Goal: Task Accomplishment & Management: Use online tool/utility

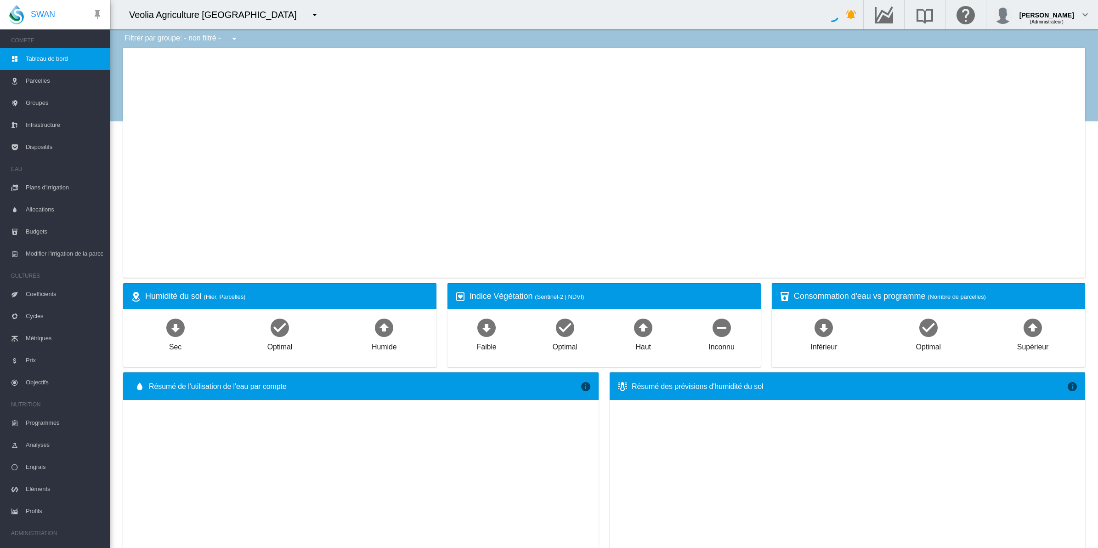
type input "**********"
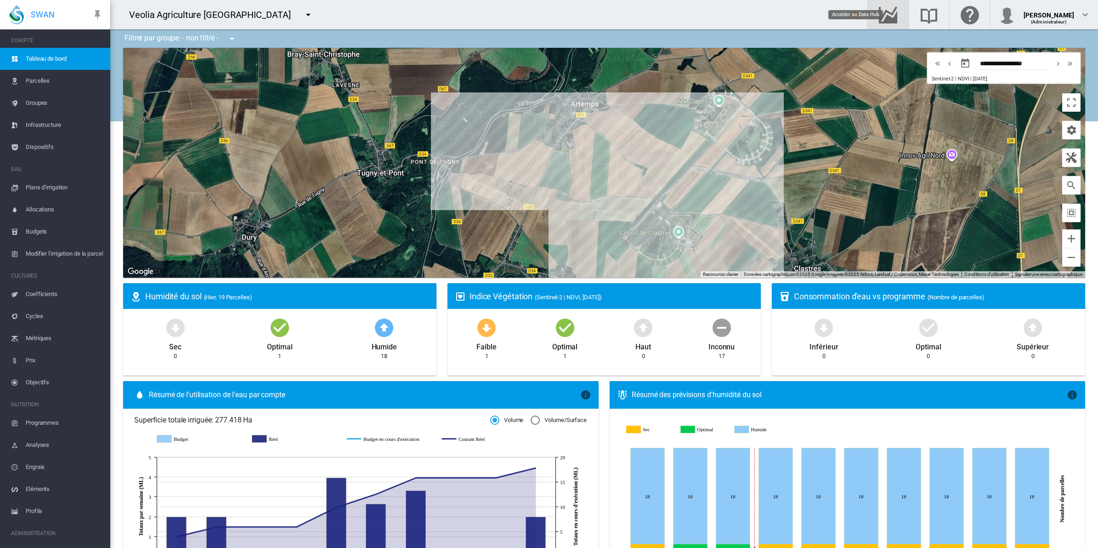
click at [899, 16] on md-icon "Accéder au Data Hub" at bounding box center [888, 14] width 22 height 11
click at [40, 145] on span "Dispositifs" at bounding box center [64, 147] width 77 height 22
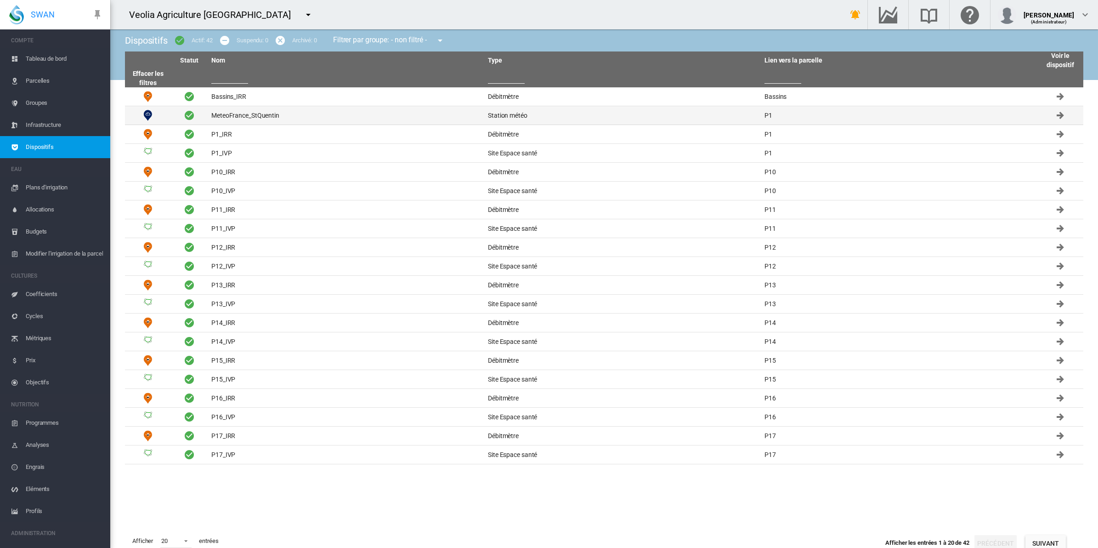
click at [255, 115] on td "MeteoFrance_StQuentin" at bounding box center [346, 115] width 277 height 18
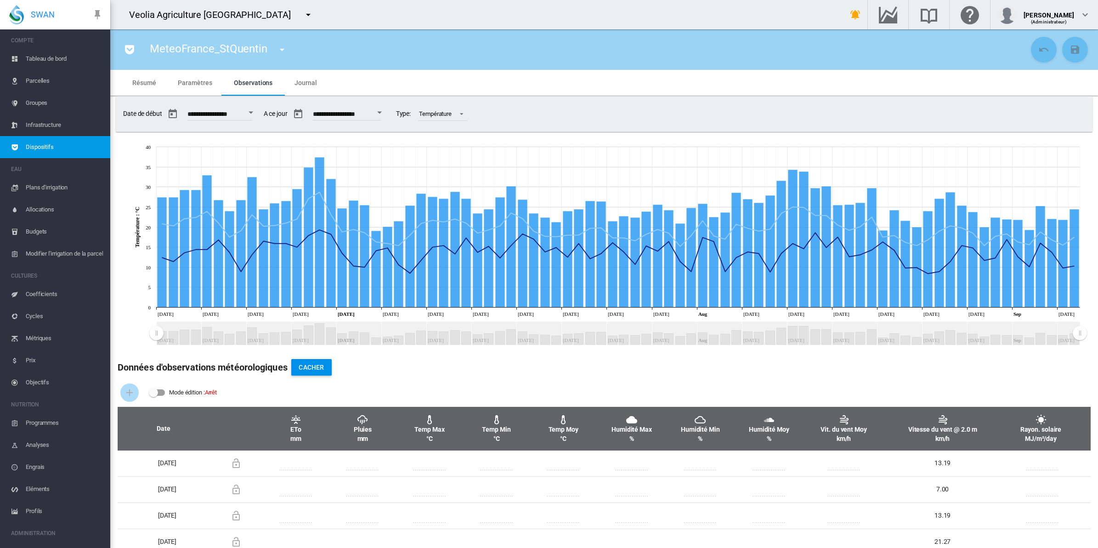
click at [39, 97] on span "Groupes" at bounding box center [64, 103] width 77 height 22
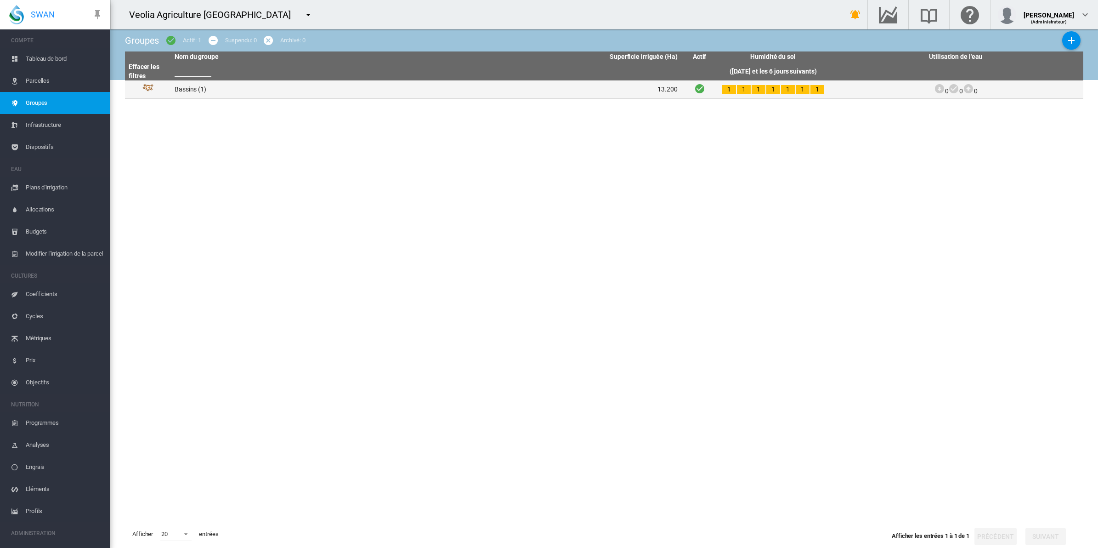
click at [190, 85] on td "Bassins (1)" at bounding box center [298, 89] width 255 height 18
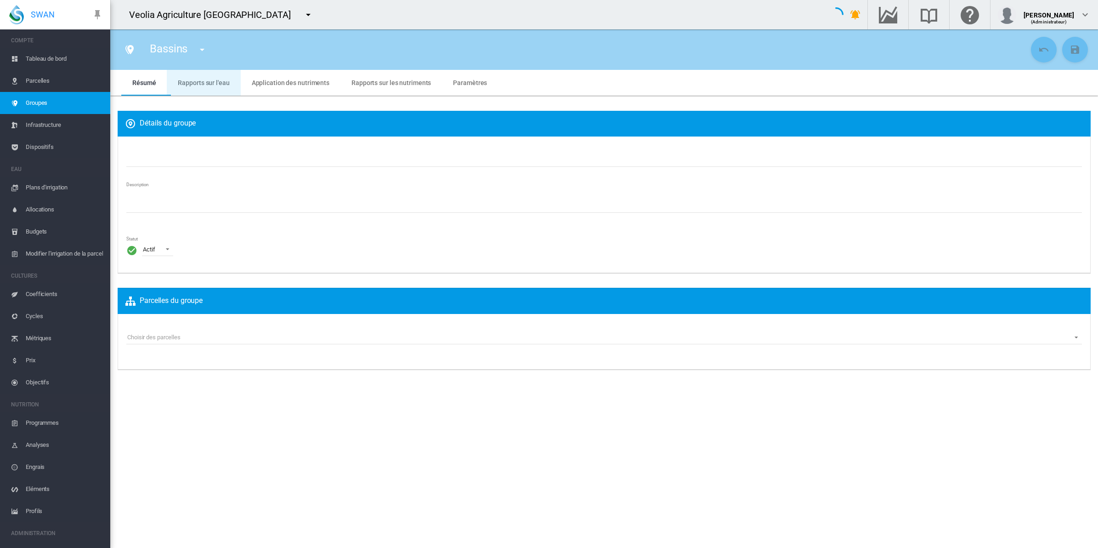
type input "*******"
type textarea "**********"
click at [203, 79] on span "Rapports sur l'eau" at bounding box center [203, 82] width 51 height 7
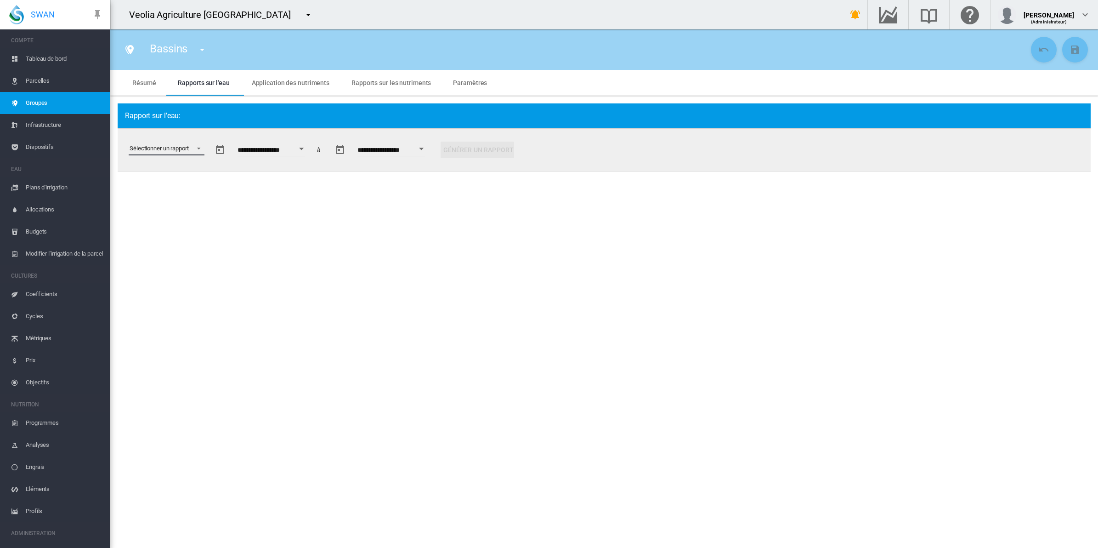
click at [199, 148] on md-select "Sélectionner un rapport Extraction de données Irrigation planifiée et appliquée…" at bounding box center [167, 149] width 76 height 14
click at [161, 241] on div "Efficacité de l'utilisation de l'eau" at bounding box center [169, 245] width 81 height 8
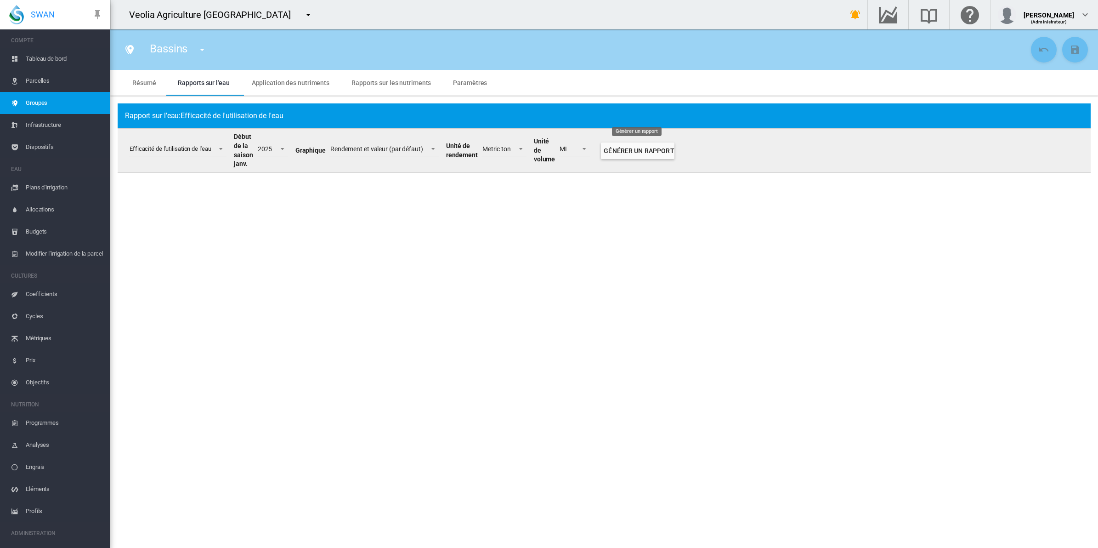
click at [626, 147] on button "Générer un rapport" at bounding box center [638, 150] width 74 height 17
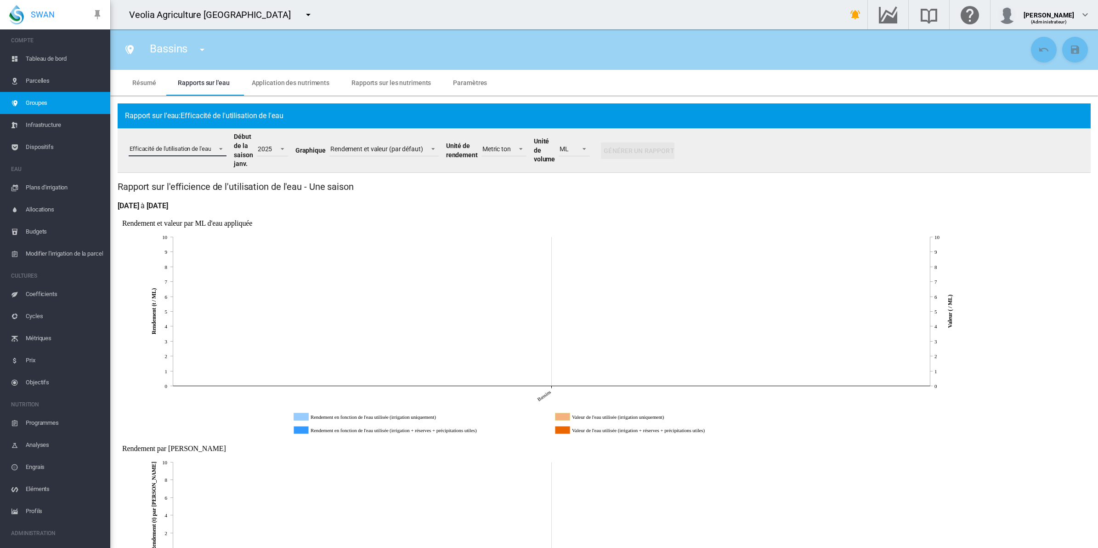
click at [222, 153] on md-select-value "Efficacité de l'utilisation de l'eau" at bounding box center [178, 149] width 98 height 14
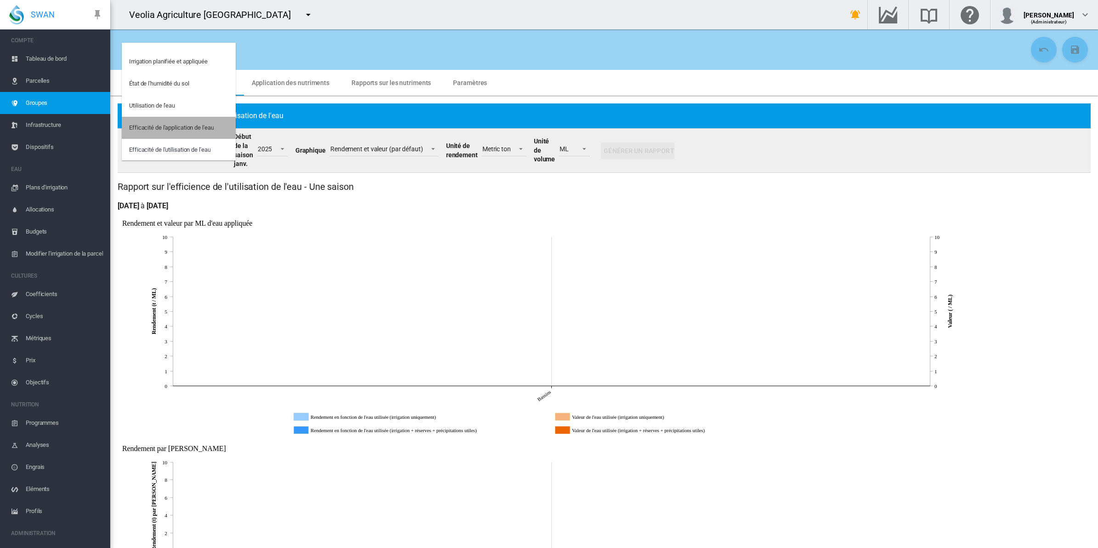
click at [208, 134] on md-option "Efficacité de l'application de l'eau" at bounding box center [179, 128] width 114 height 22
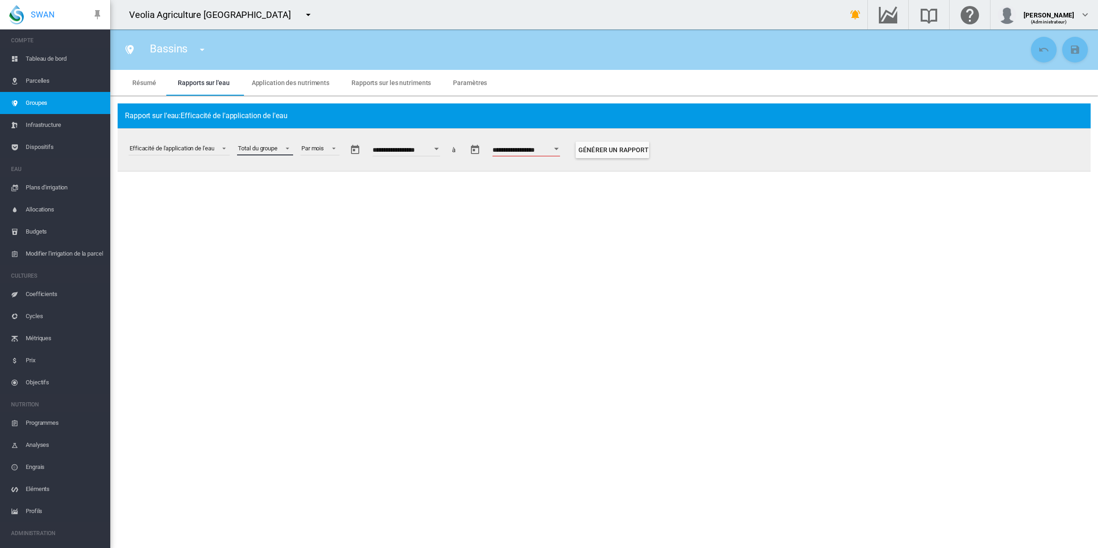
click at [276, 145] on div "Total du groupe" at bounding box center [258, 148] width 40 height 7
click at [258, 190] on div "Bassins (Site)" at bounding box center [257, 193] width 36 height 8
click at [321, 146] on div "Par mois" at bounding box center [309, 148] width 23 height 7
click at [320, 168] on div "Par semaine" at bounding box center [315, 171] width 32 height 8
click at [448, 148] on button "Open calendar" at bounding box center [443, 149] width 17 height 17
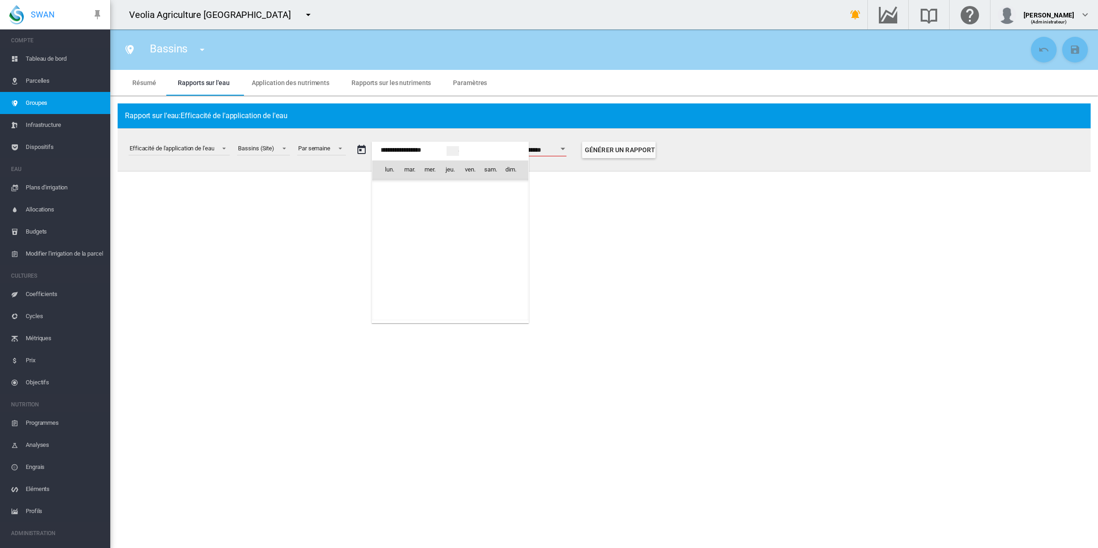
scroll to position [22897, 0]
click at [340, 143] on div at bounding box center [549, 274] width 1098 height 548
click at [339, 145] on span at bounding box center [337, 147] width 11 height 8
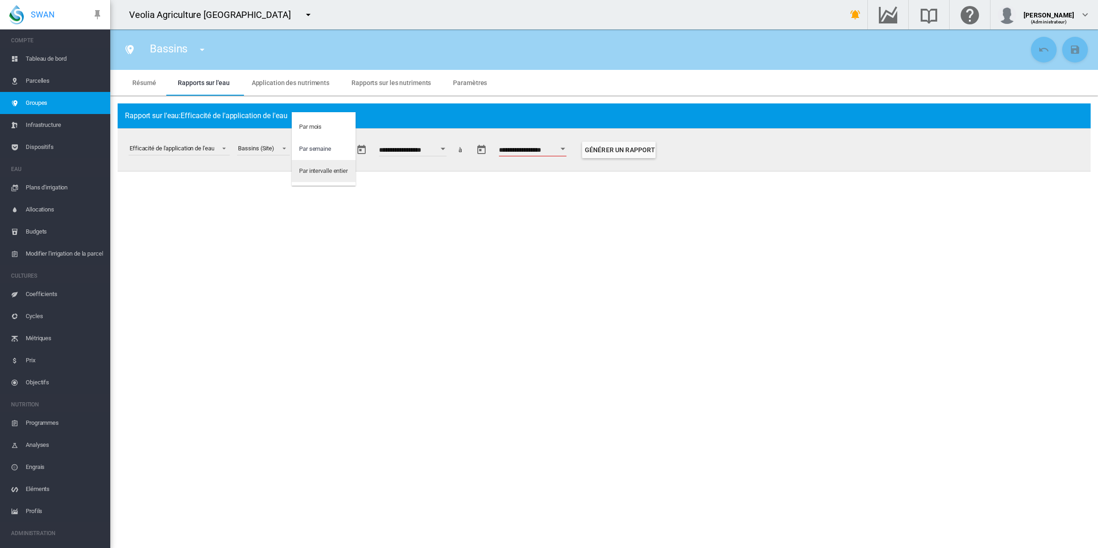
click at [324, 170] on div "Par intervalle entier" at bounding box center [323, 171] width 49 height 8
click at [362, 140] on div "Par intervalle entier" at bounding box center [326, 149] width 73 height 35
click at [357, 146] on span at bounding box center [354, 147] width 11 height 8
click at [341, 130] on md-option "Par semaine" at bounding box center [332, 127] width 81 height 22
click at [445, 148] on div "Open calendar" at bounding box center [443, 149] width 5 height 2
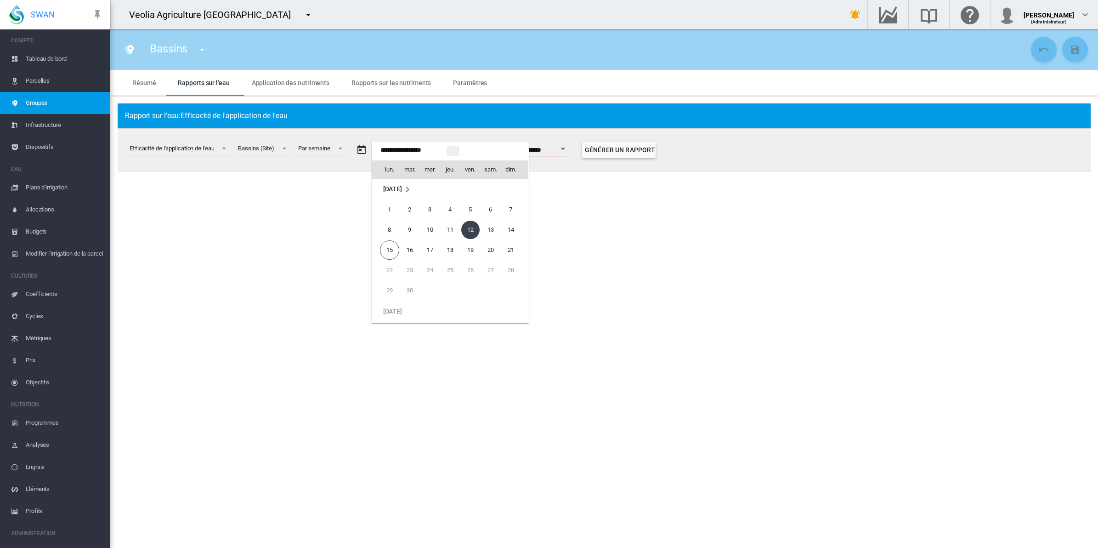
click at [402, 188] on span "[DATE]" at bounding box center [392, 188] width 19 height 7
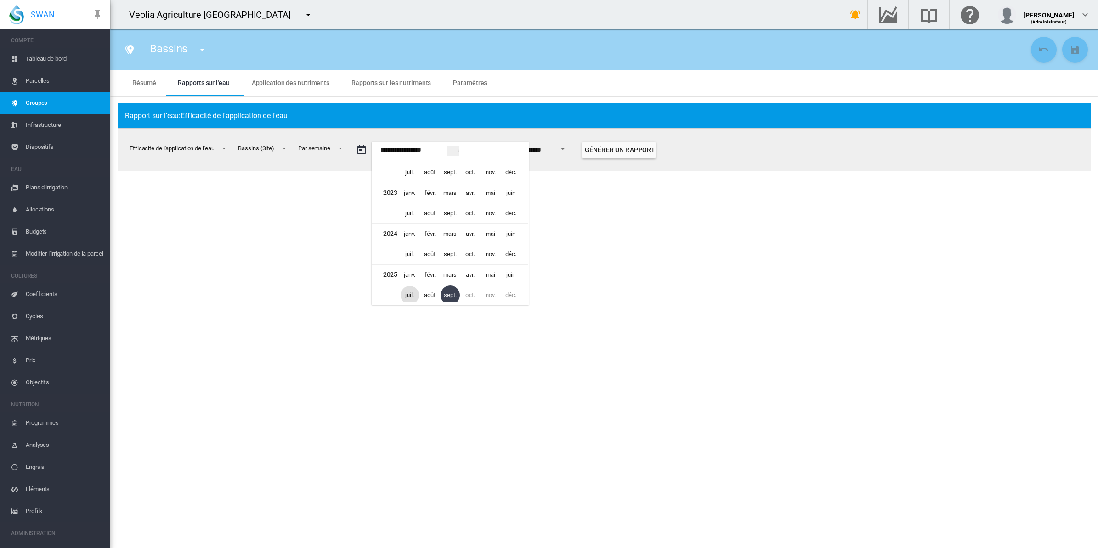
click at [413, 297] on span "juil." at bounding box center [410, 295] width 18 height 18
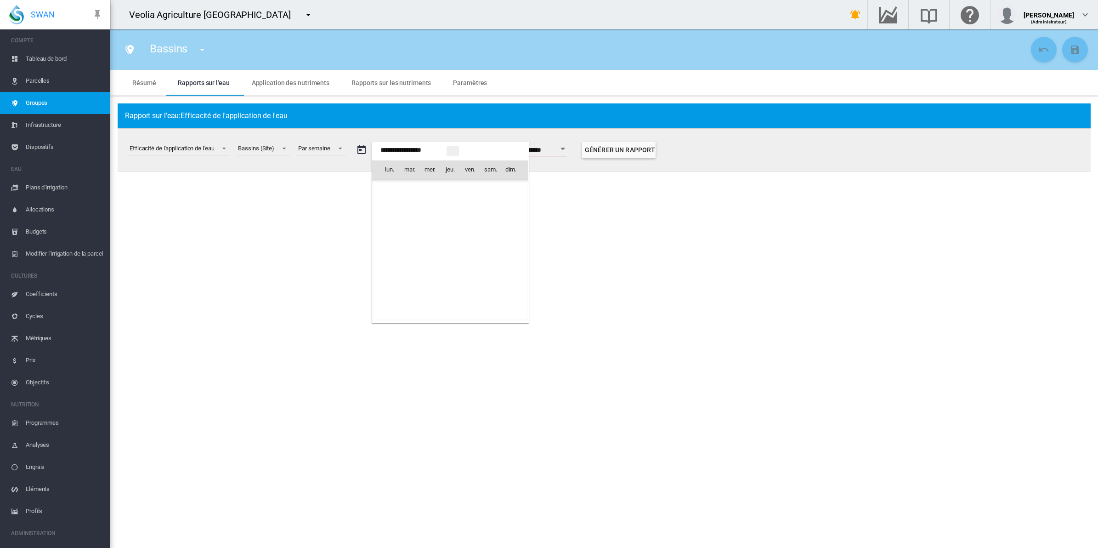
scroll to position [22654, 0]
click at [410, 206] on span "1" at bounding box center [410, 209] width 18 height 18
type input "**********"
click at [562, 148] on div "Open calendar" at bounding box center [559, 149] width 5 height 2
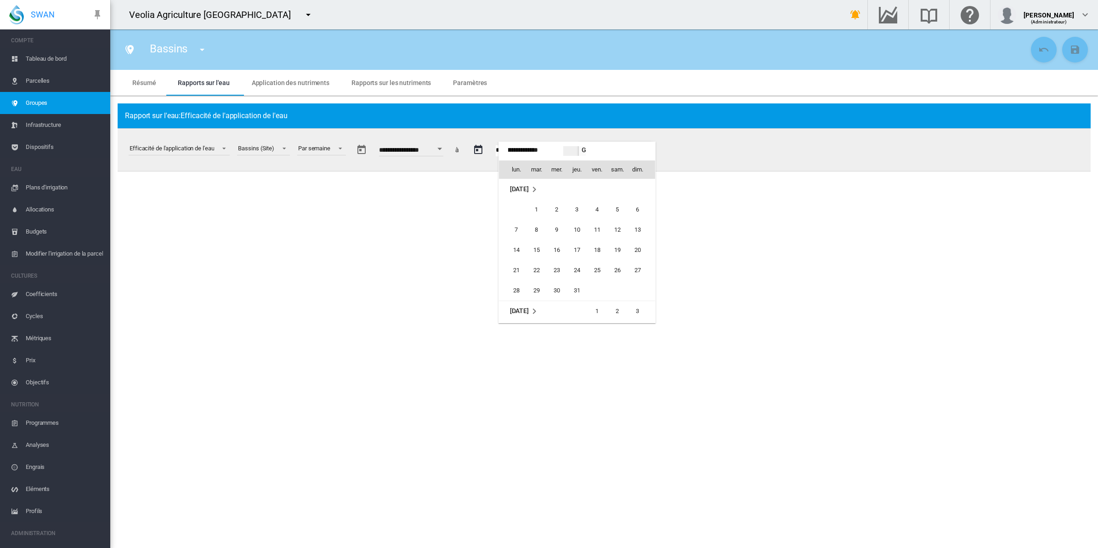
scroll to position [244, 0]
click at [638, 231] on span "14" at bounding box center [638, 230] width 18 height 18
click at [652, 153] on button "Générer un rapport" at bounding box center [616, 150] width 74 height 17
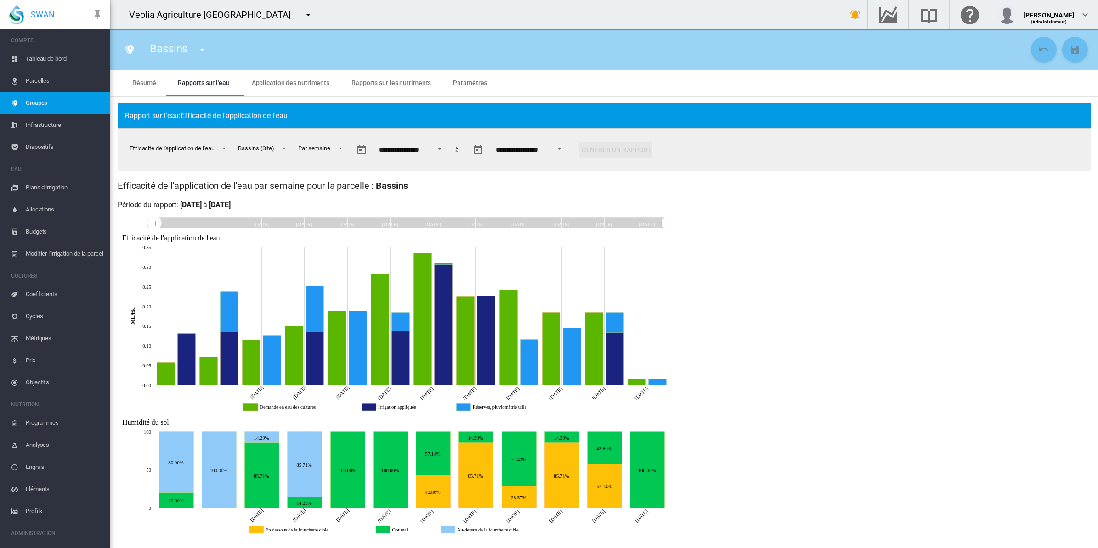
click at [568, 150] on button "Open calendar" at bounding box center [560, 149] width 17 height 17
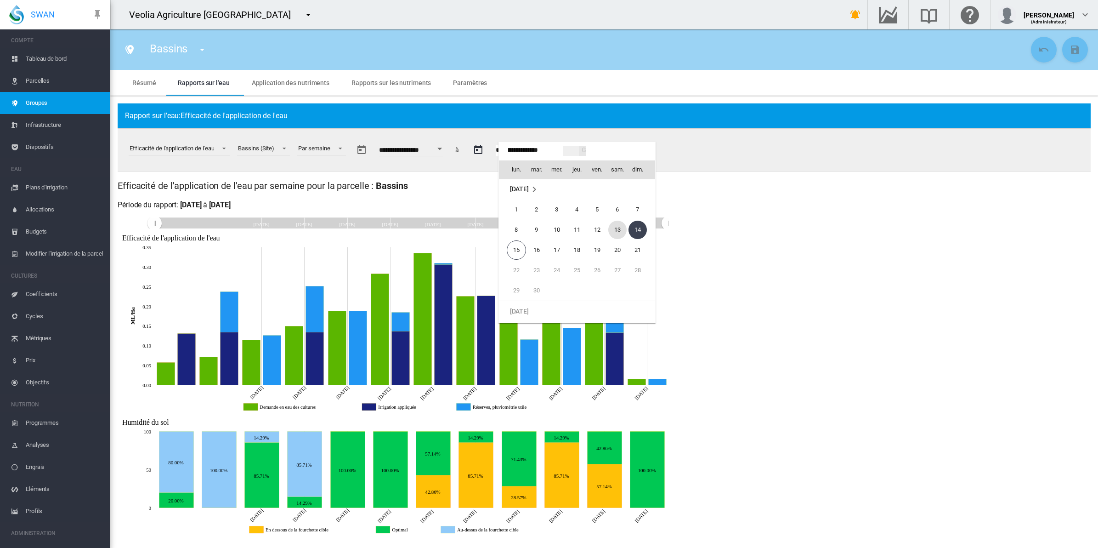
click at [614, 230] on span "13" at bounding box center [618, 230] width 18 height 18
type input "**********"
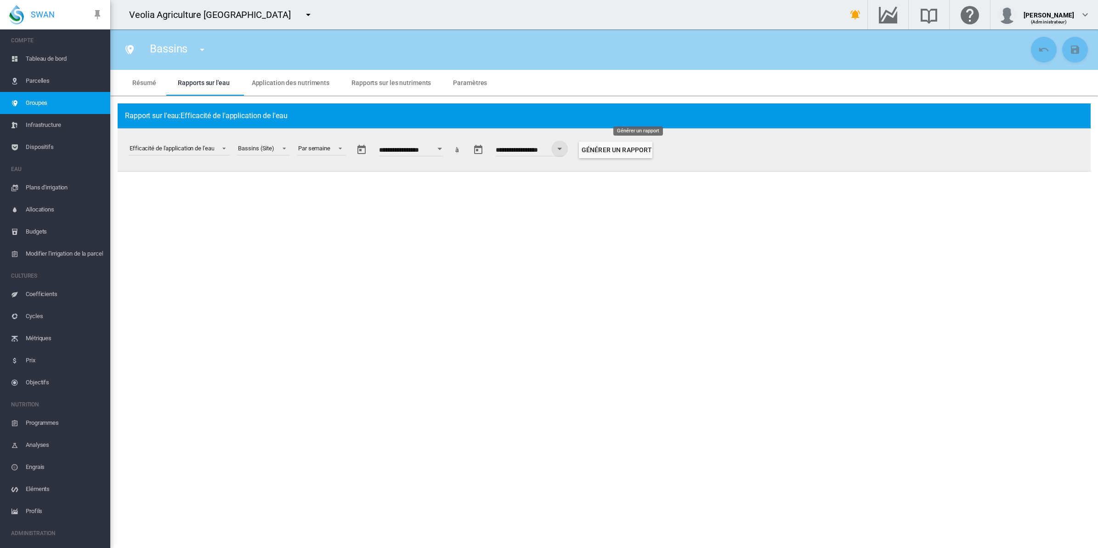
click at [625, 152] on button "Générer un rapport" at bounding box center [616, 150] width 74 height 17
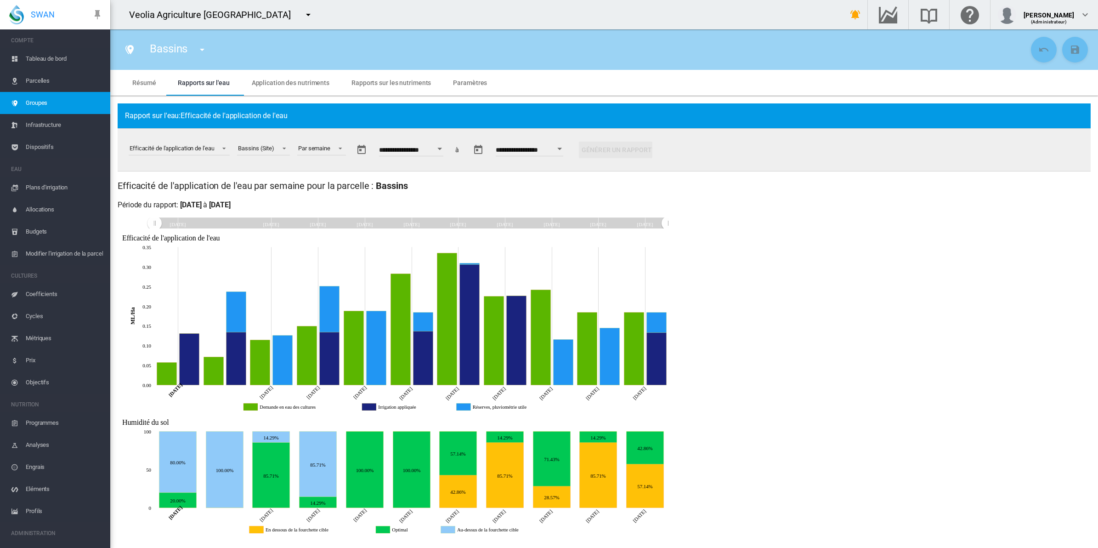
drag, startPoint x: 1059, startPoint y: 0, endPoint x: 899, endPoint y: 415, distance: 444.5
click at [899, 415] on div "Efficacité de l'application de l'eau par semaine pour le groupe : [GEOGRAPHIC_D…" at bounding box center [604, 359] width 973 height 360
click at [221, 145] on span "Sélectionner un rapport: \a Efficacité de l'application de l'eau\a" at bounding box center [221, 147] width 11 height 8
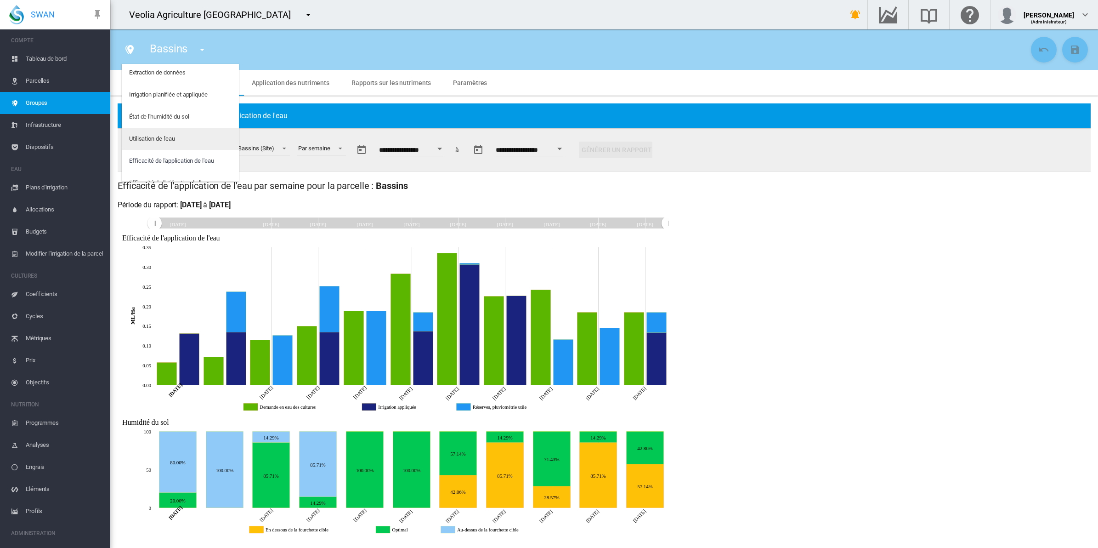
scroll to position [0, 0]
click at [187, 123] on div "État de l'humidité du sol" at bounding box center [159, 119] width 60 height 8
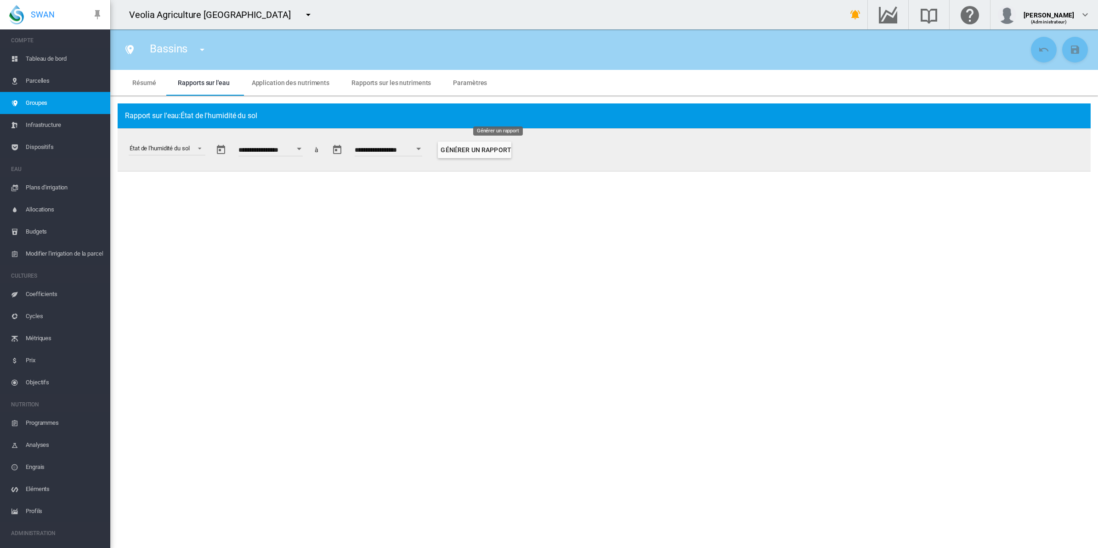
click at [512, 151] on button "Générer un rapport" at bounding box center [475, 150] width 74 height 17
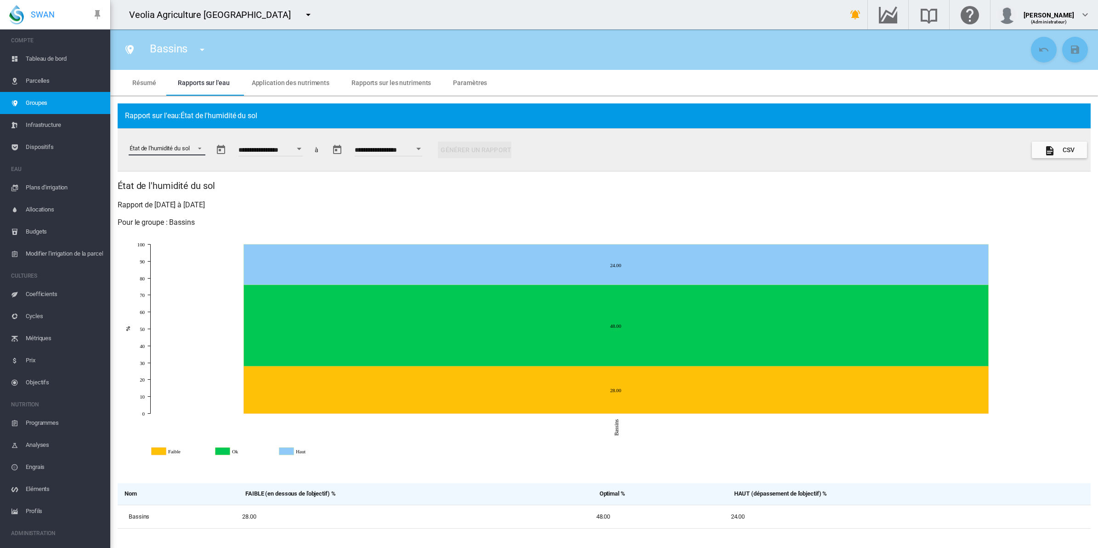
click at [203, 147] on span "Sélectionner un rapport: \a État de l'humidité du sol\a" at bounding box center [197, 147] width 11 height 8
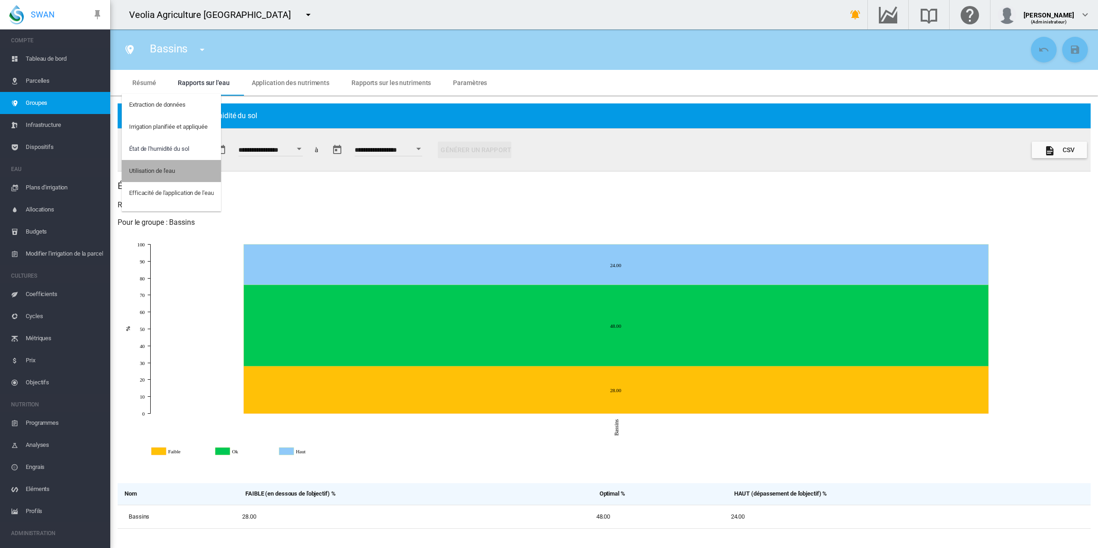
click at [182, 165] on md-option "Utilisation de l'eau" at bounding box center [171, 171] width 99 height 22
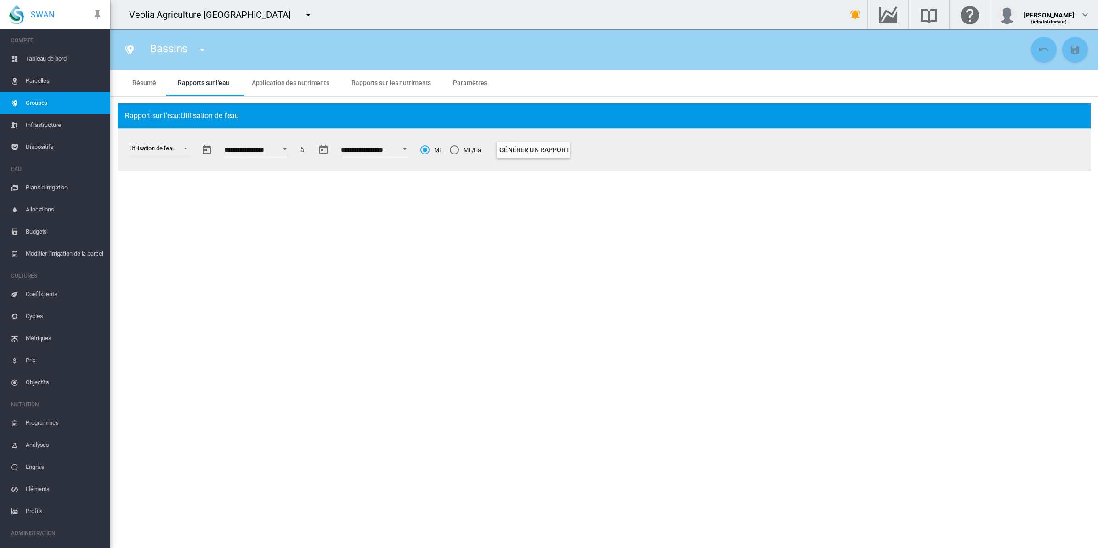
click at [547, 141] on div "Générer un rapport" at bounding box center [530, 150] width 88 height 22
click at [550, 150] on button "Générer un rapport" at bounding box center [534, 150] width 74 height 17
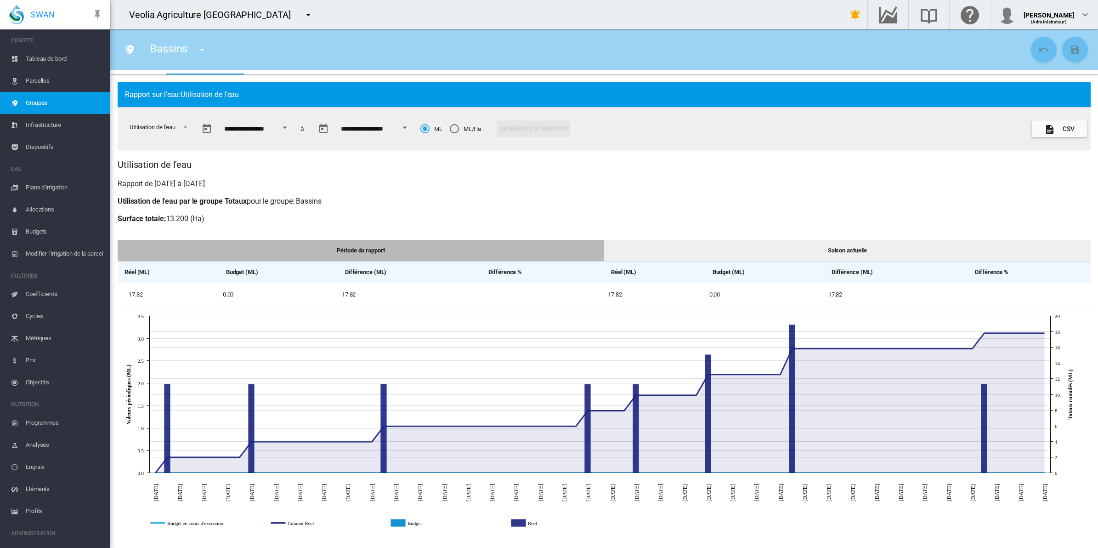
scroll to position [20, 0]
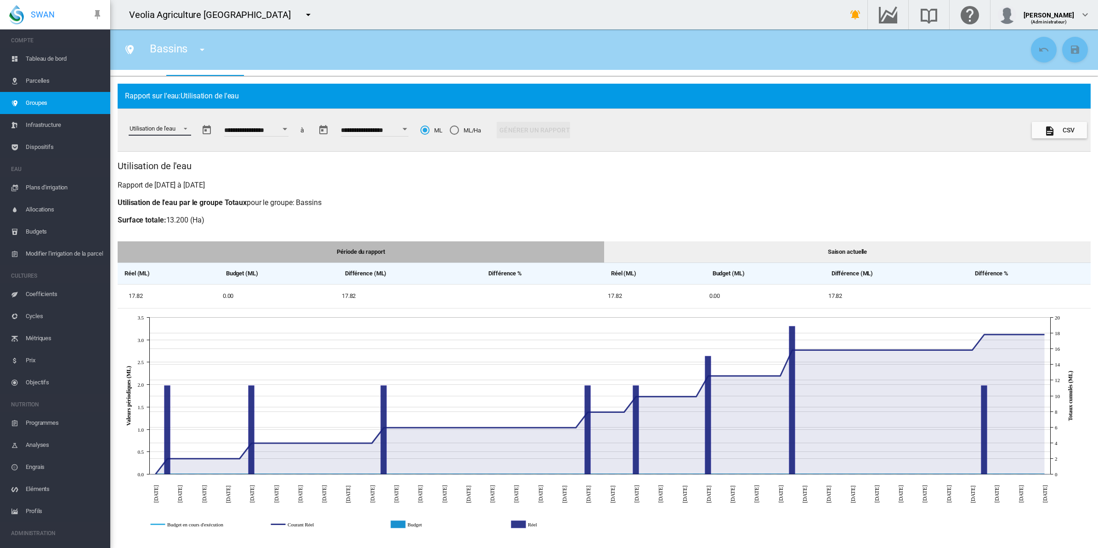
click at [187, 130] on span "Sélectionner un rapport: \a Utilisation de l'eau\a" at bounding box center [182, 128] width 11 height 8
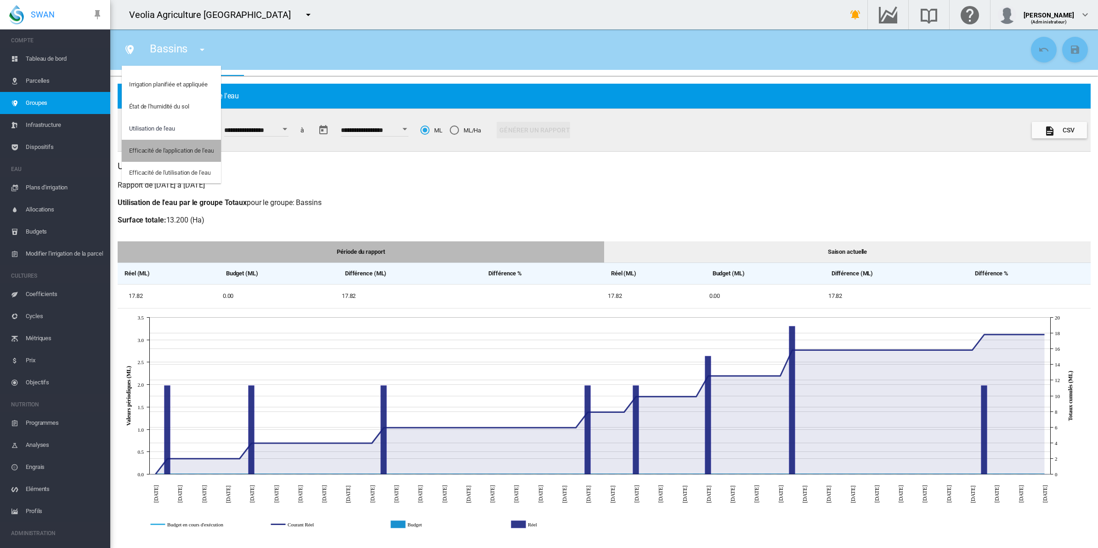
click at [184, 147] on div "Efficacité de l'application de l'eau" at bounding box center [171, 151] width 85 height 8
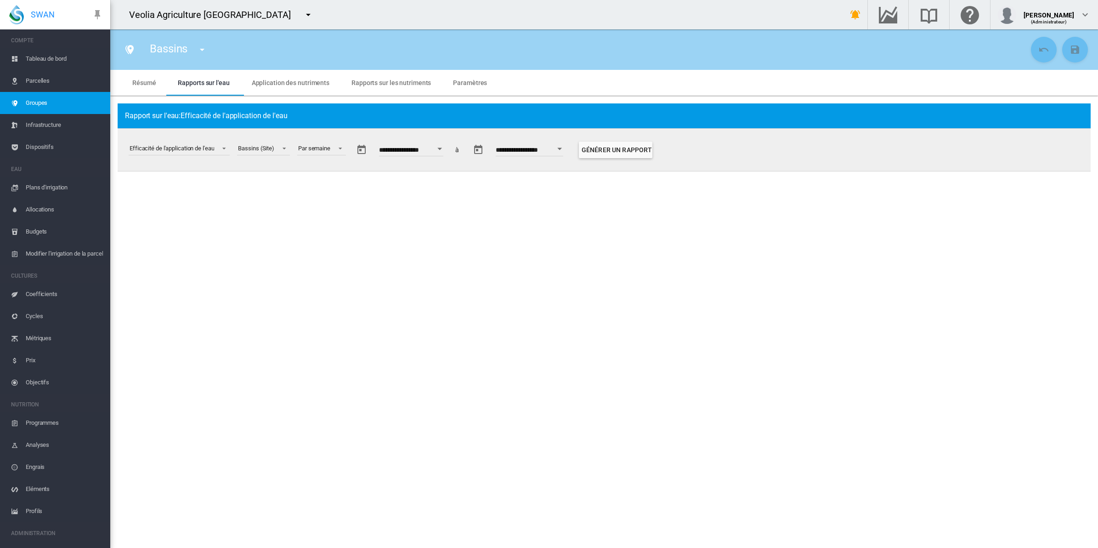
scroll to position [0, 0]
click at [632, 150] on button "Générer un rapport" at bounding box center [616, 150] width 74 height 17
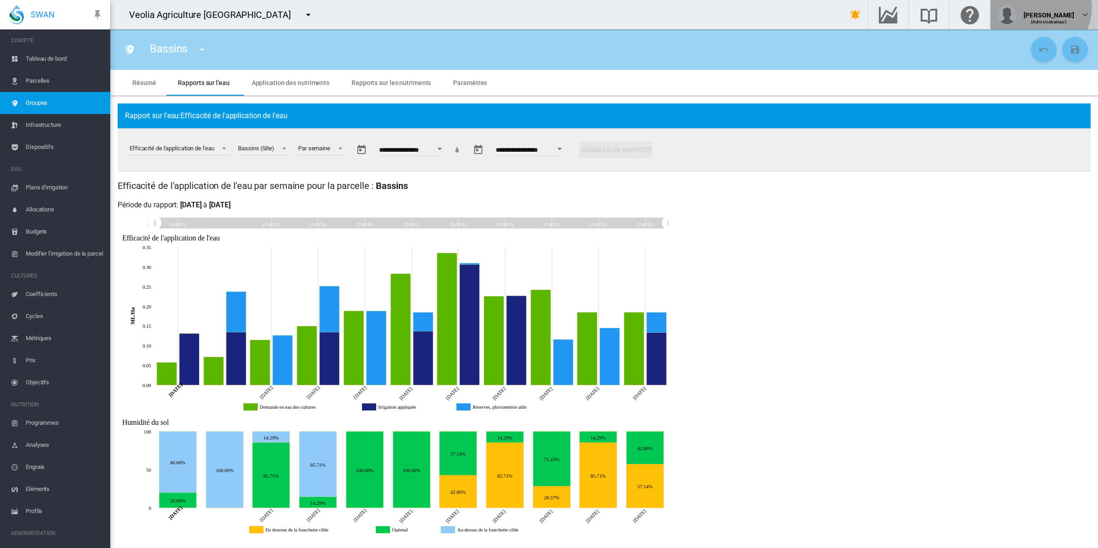
click at [1051, 8] on div "[PERSON_NAME]" at bounding box center [1049, 11] width 51 height 9
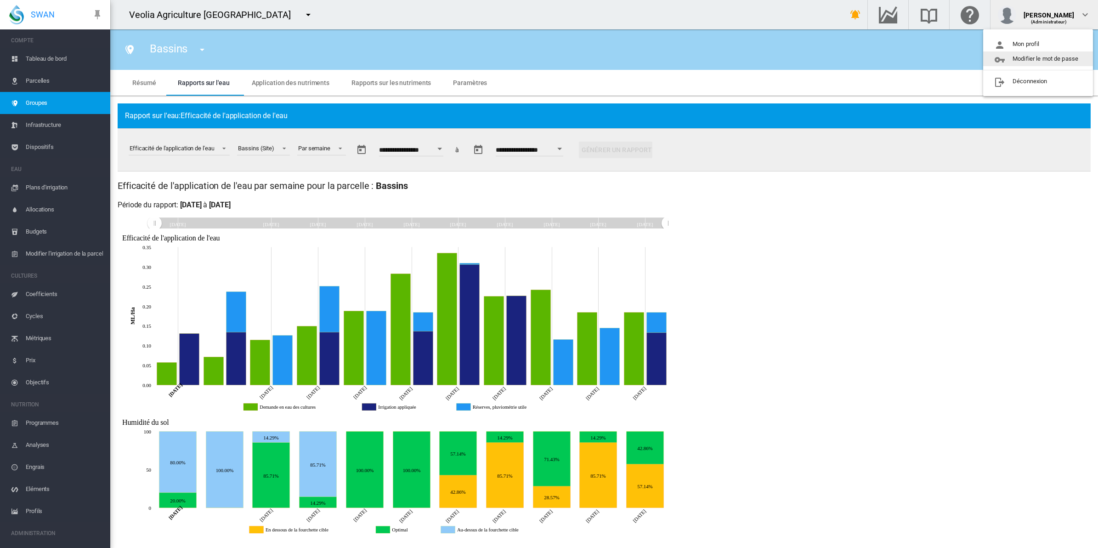
click at [975, 253] on md-backdrop at bounding box center [549, 274] width 1098 height 548
click at [66, 60] on span "Tableau de bord" at bounding box center [64, 59] width 77 height 22
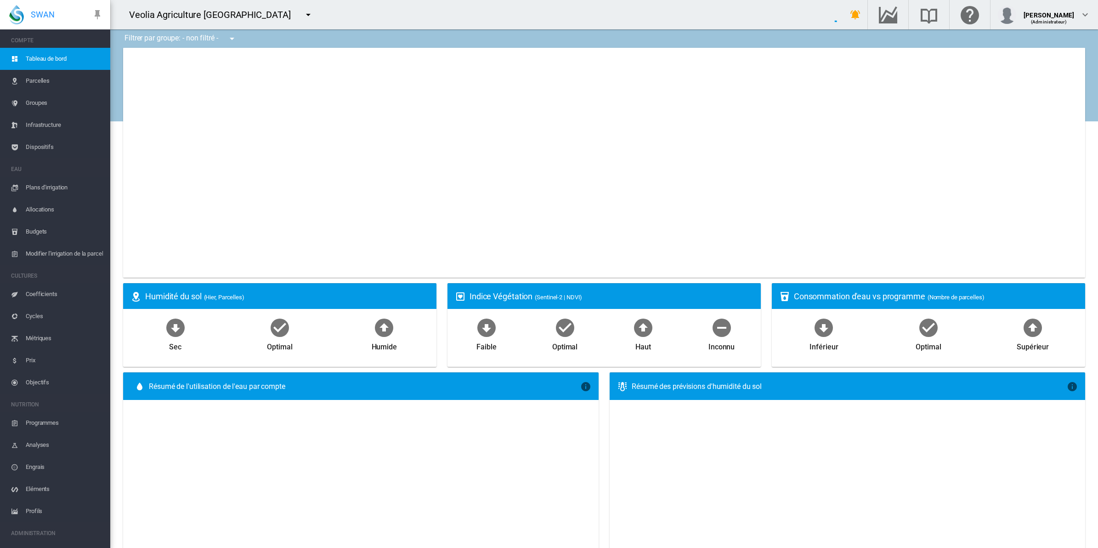
type input "**********"
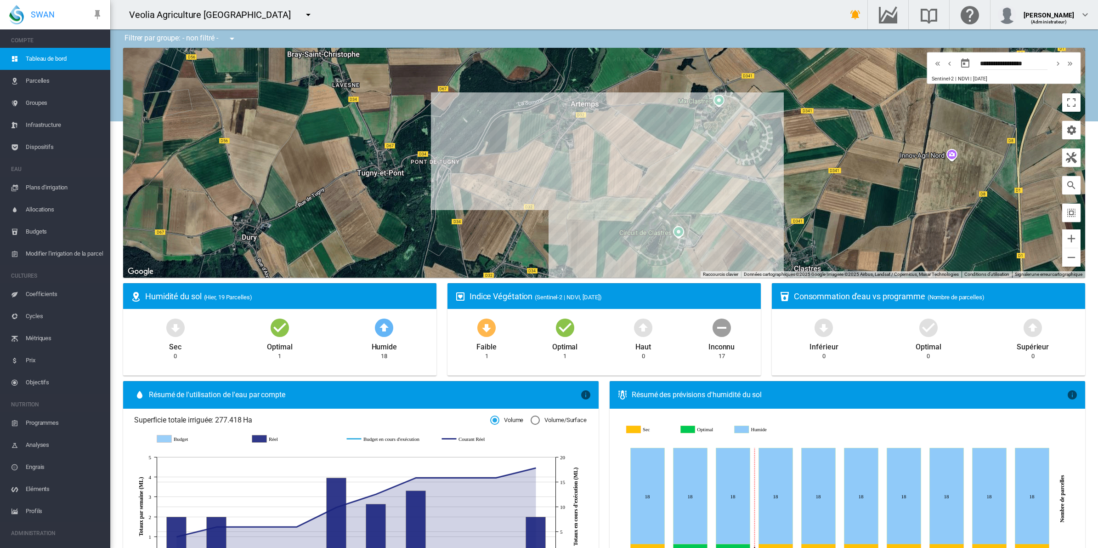
click at [223, 34] on md-menu "- non filtré - [GEOGRAPHIC_DATA]" at bounding box center [231, 38] width 26 height 9
click at [233, 36] on md-icon "icon-menu-down" at bounding box center [232, 38] width 11 height 11
click at [246, 81] on button "Bassins" at bounding box center [274, 86] width 88 height 18
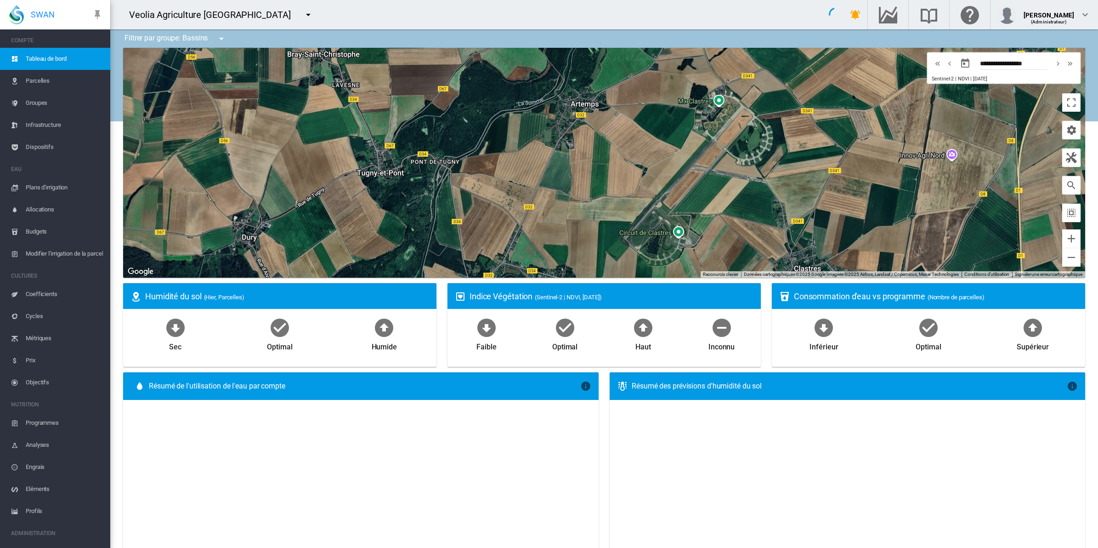
select select "**********"
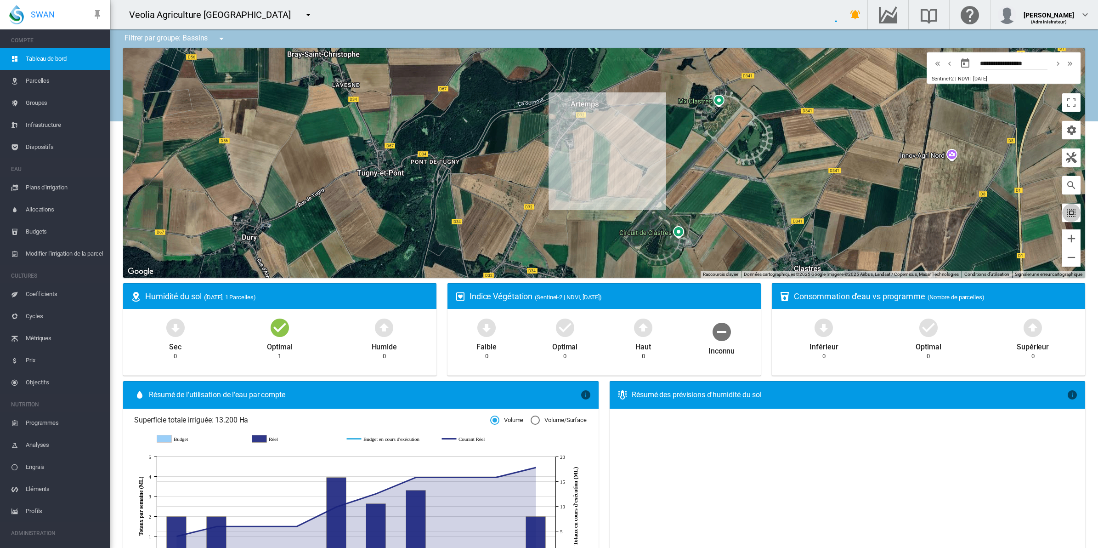
click at [1066, 212] on md-icon "icon-select-all" at bounding box center [1071, 212] width 11 height 11
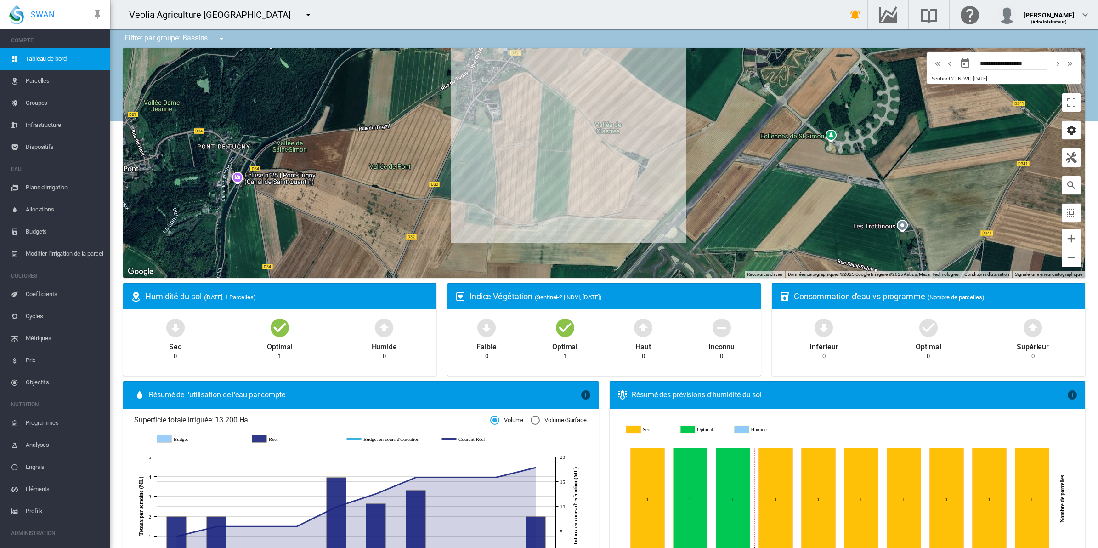
click at [1066, 132] on md-icon "icon-cog" at bounding box center [1071, 130] width 11 height 11
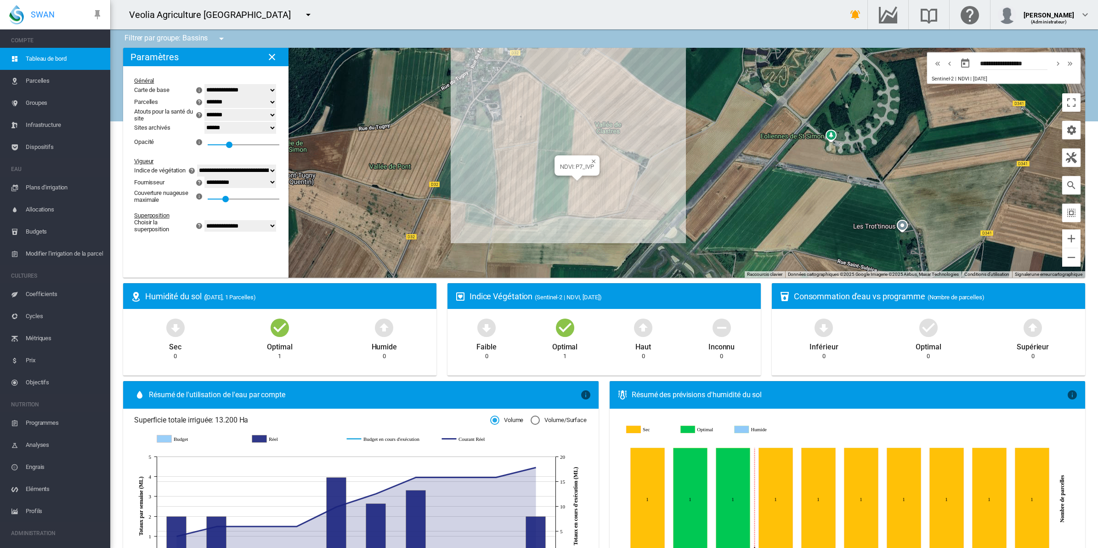
click at [591, 182] on div "NDVI: P7_IVP" at bounding box center [604, 163] width 962 height 230
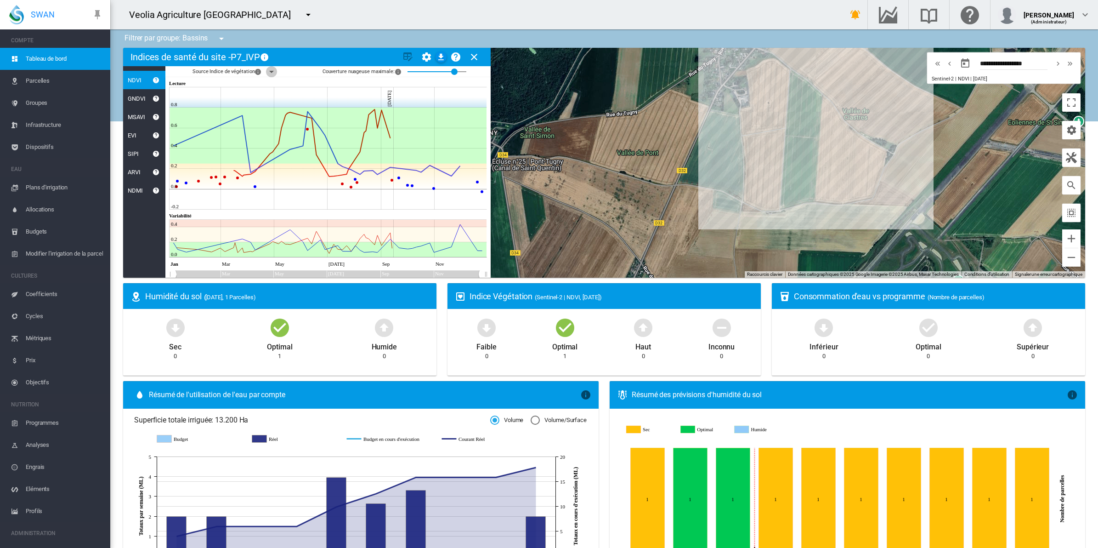
click at [266, 72] on md-icon "icon-menu-down" at bounding box center [271, 71] width 11 height 11
click at [260, 95] on div at bounding box center [260, 96] width 9 height 9
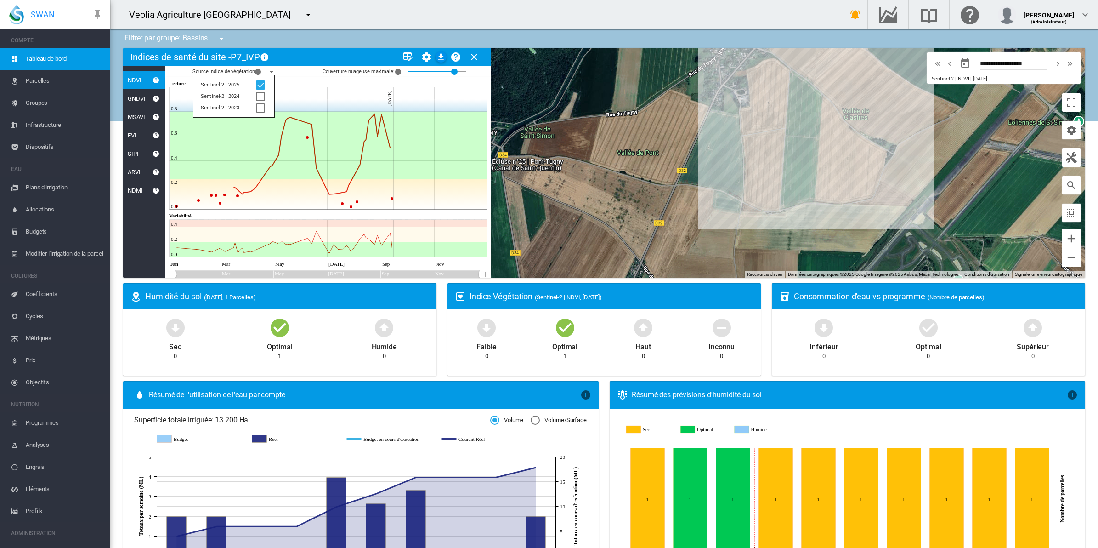
click at [133, 95] on div "GNDVI" at bounding box center [134, 98] width 23 height 7
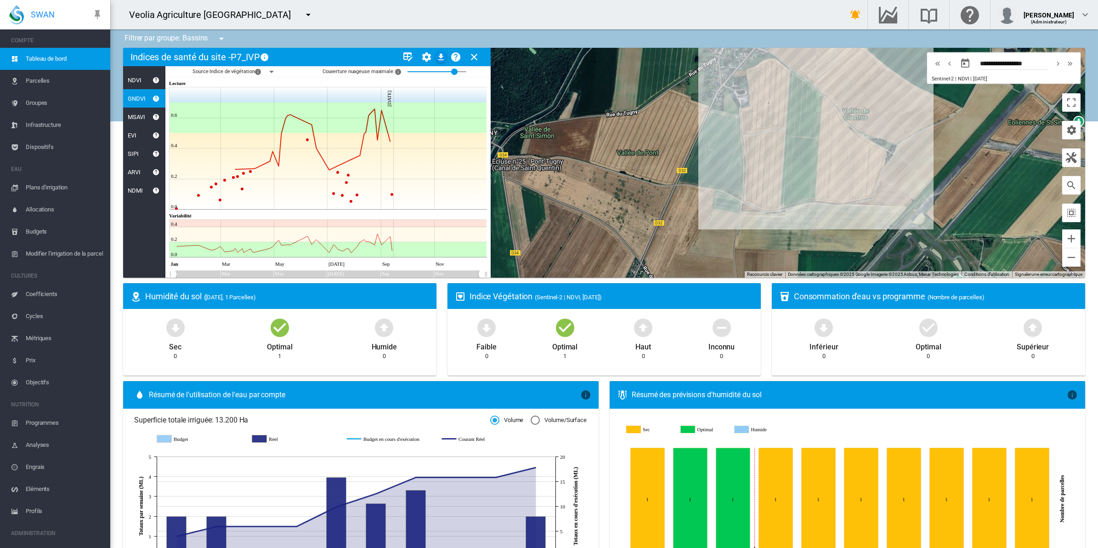
click at [136, 118] on div "MSAVI" at bounding box center [134, 117] width 22 height 7
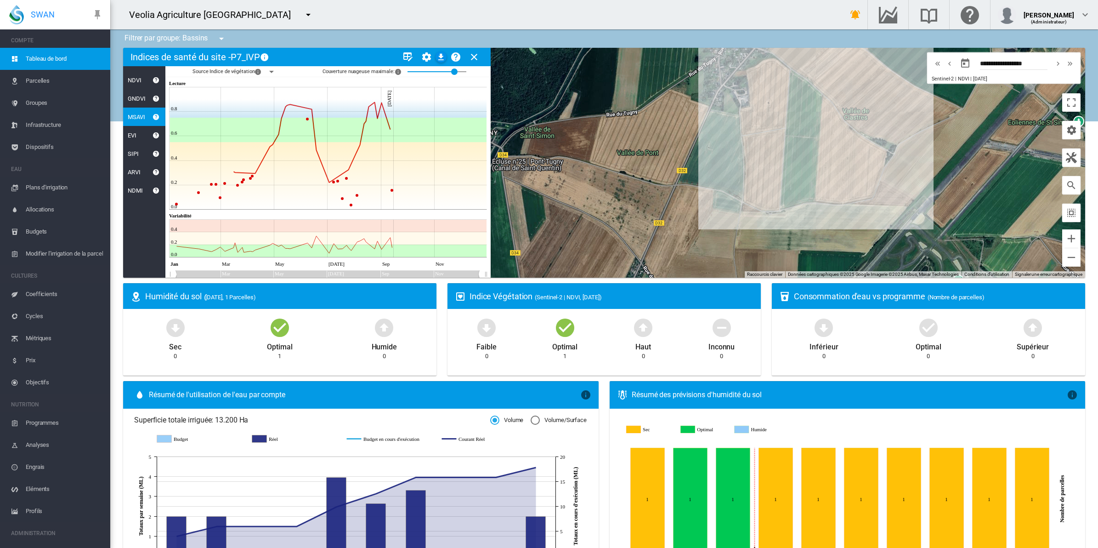
click at [133, 133] on div "EVI" at bounding box center [129, 135] width 13 height 7
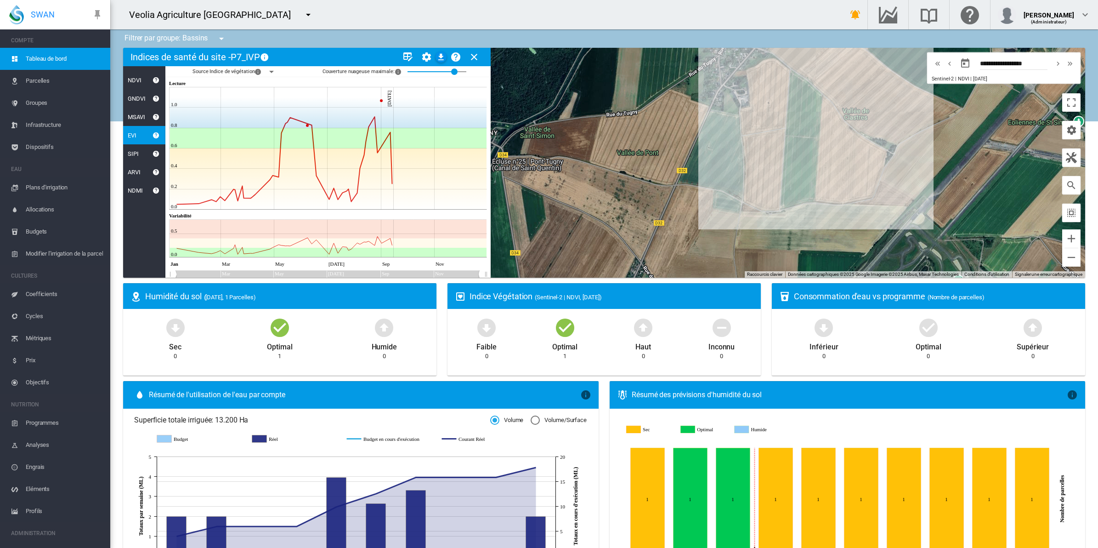
click at [132, 155] on div "SIPI" at bounding box center [131, 153] width 16 height 7
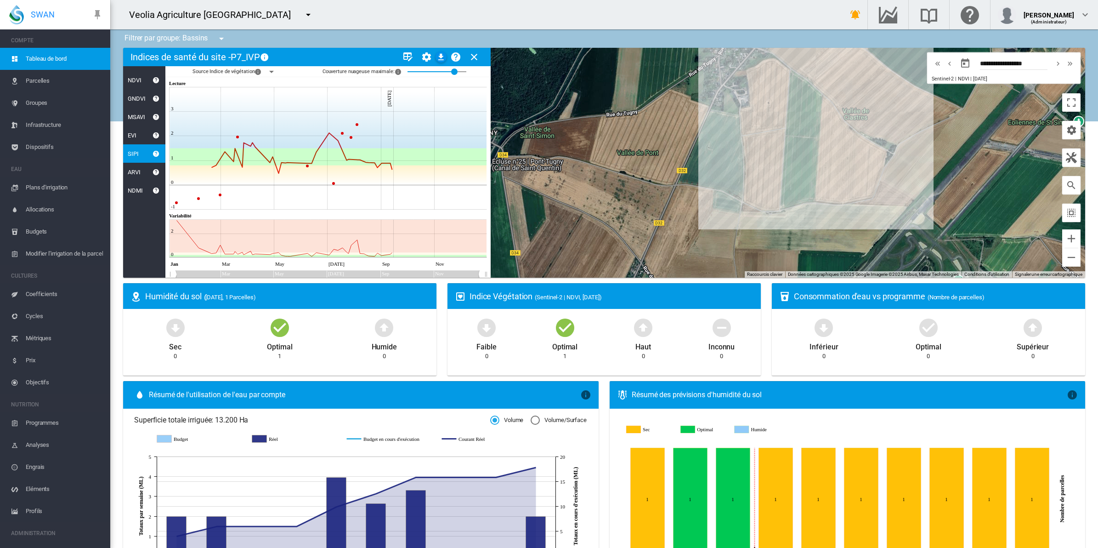
click at [132, 176] on div "ARVI" at bounding box center [144, 172] width 42 height 18
click at [134, 173] on div "ARVI" at bounding box center [131, 172] width 17 height 7
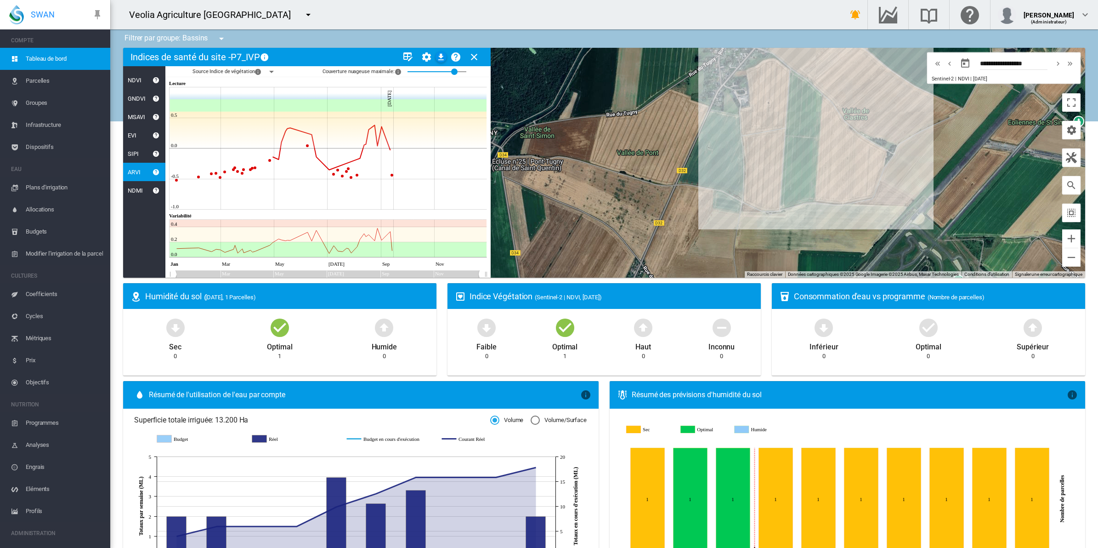
click at [134, 193] on div "NDMI" at bounding box center [133, 190] width 20 height 7
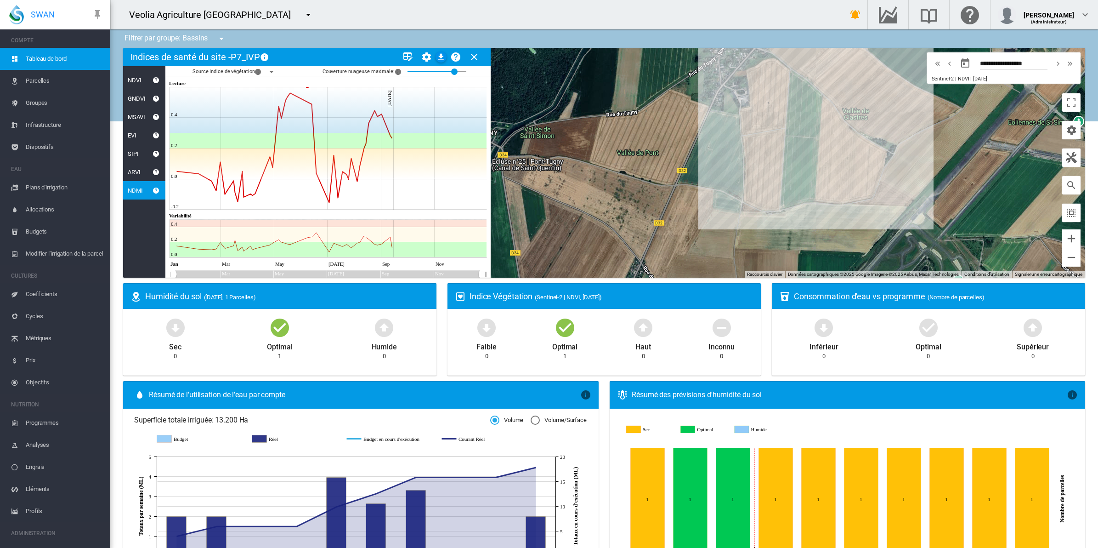
click at [136, 80] on div "NDVI" at bounding box center [132, 80] width 18 height 7
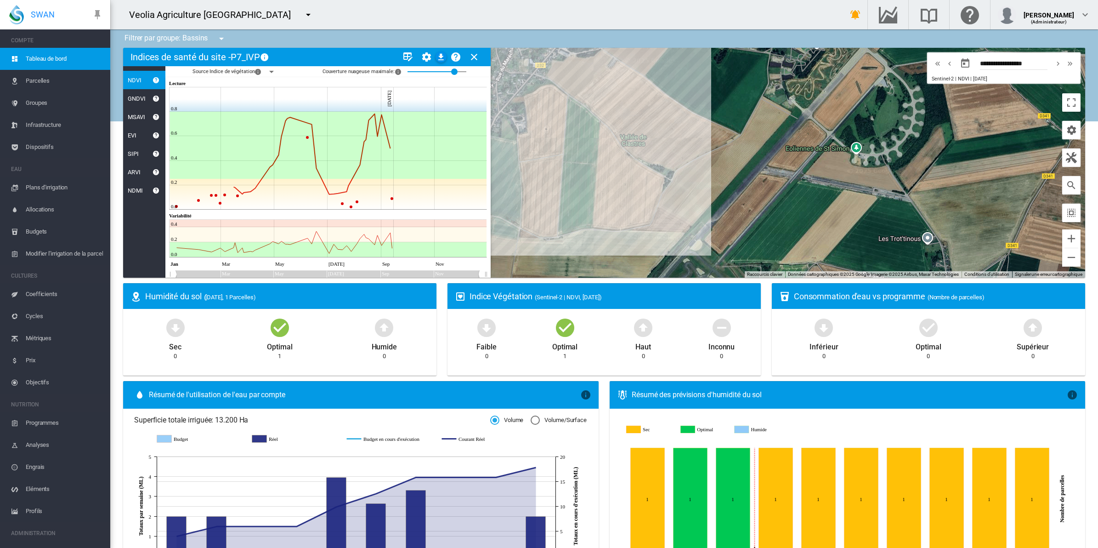
drag, startPoint x: 855, startPoint y: 223, endPoint x: 644, endPoint y: 247, distance: 212.7
click at [644, 247] on div at bounding box center [604, 163] width 962 height 230
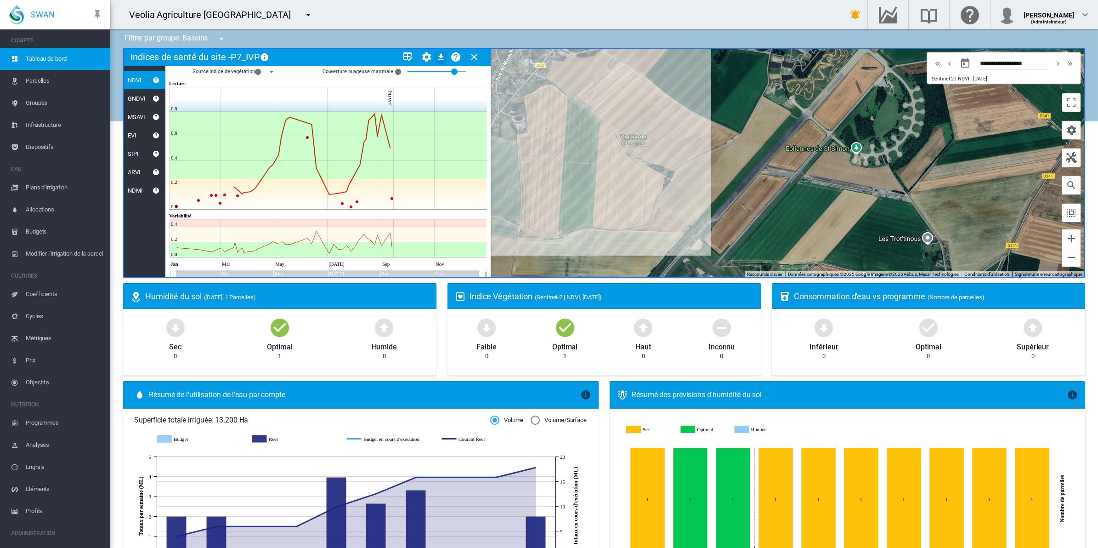
click at [270, 69] on md-icon "icon-menu-down" at bounding box center [271, 71] width 11 height 11
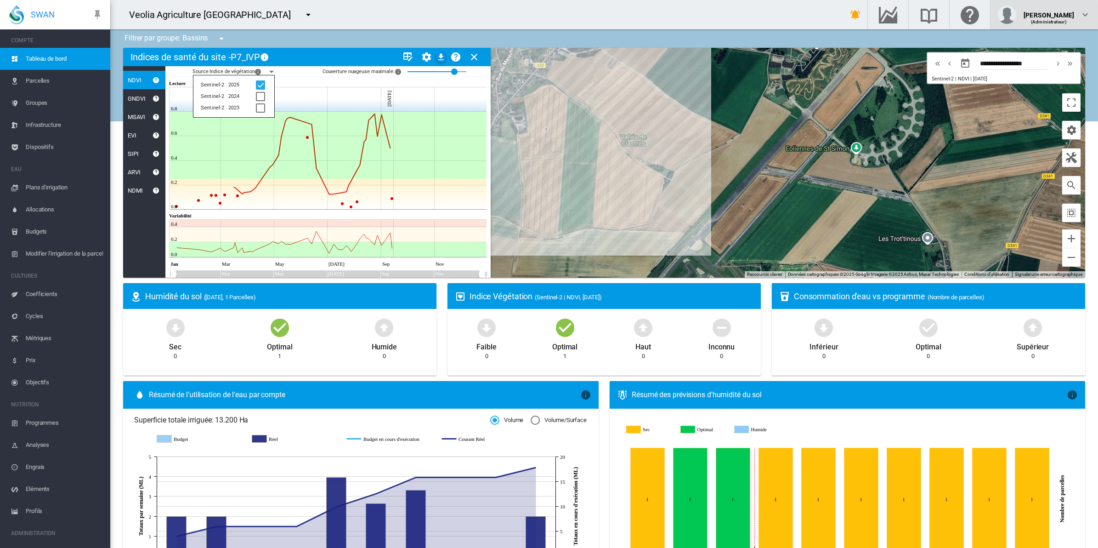
click at [1045, 16] on div "(Administrateur)" at bounding box center [1049, 18] width 51 height 9
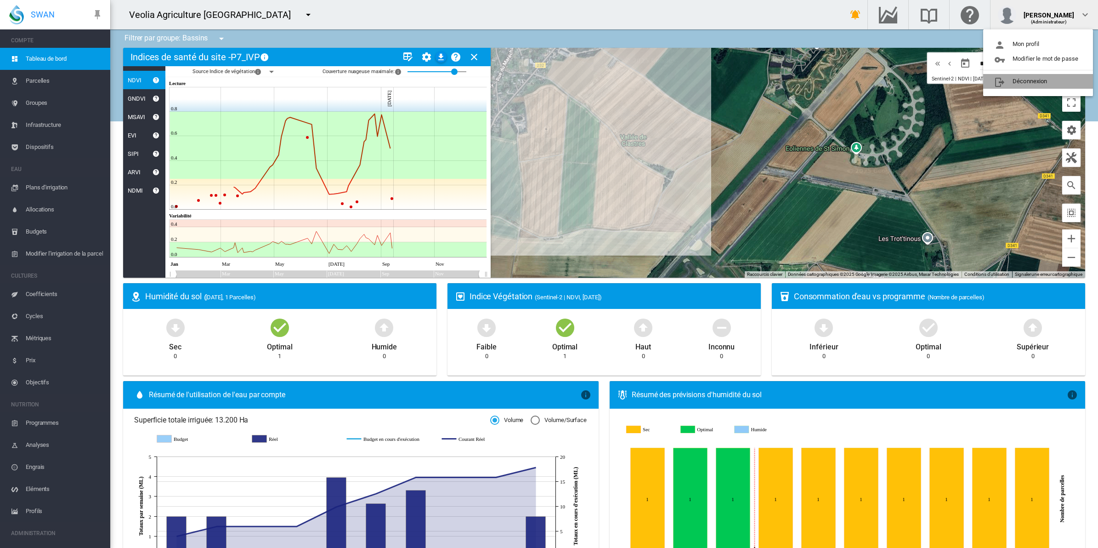
click at [1030, 79] on button "Déconnexion" at bounding box center [1039, 81] width 110 height 15
